Goal: Find specific page/section: Find specific page/section

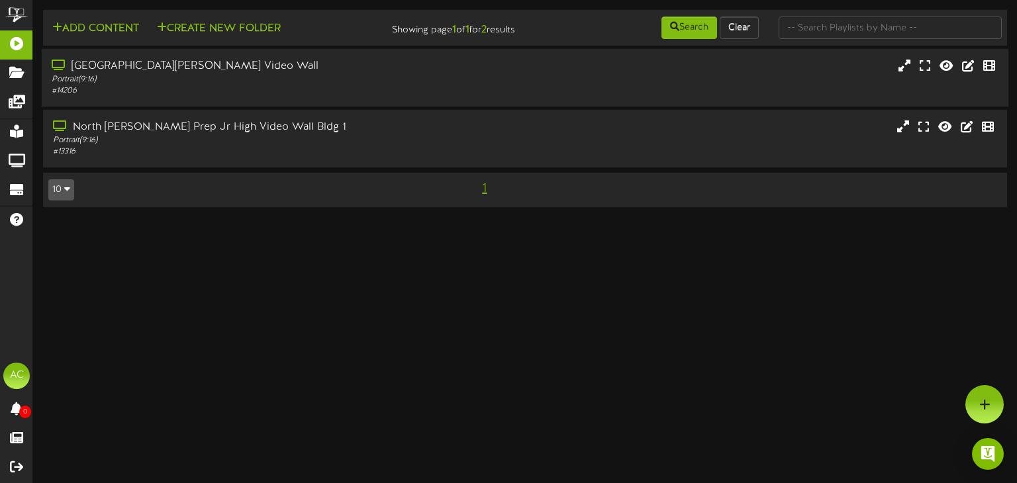
click at [329, 66] on div "[GEOGRAPHIC_DATA][PERSON_NAME] Video Wall" at bounding box center [243, 66] width 383 height 15
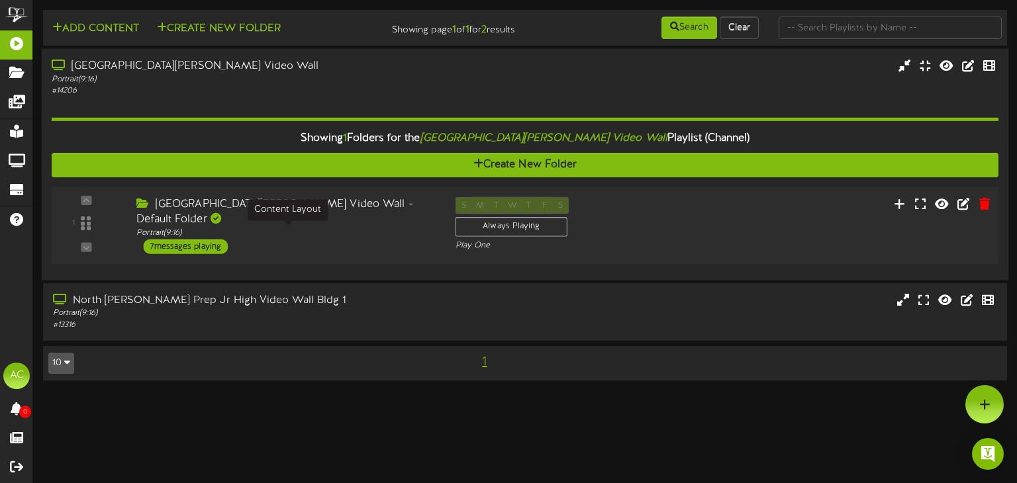
click at [381, 230] on div "Portrait ( 9:16 )" at bounding box center [285, 233] width 299 height 11
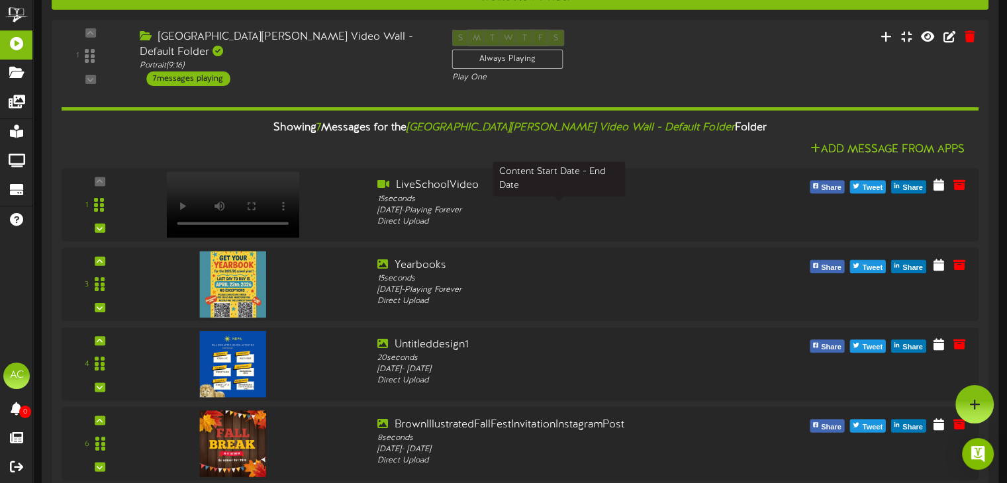
scroll to position [85, 0]
